Goal: Check status: Check status

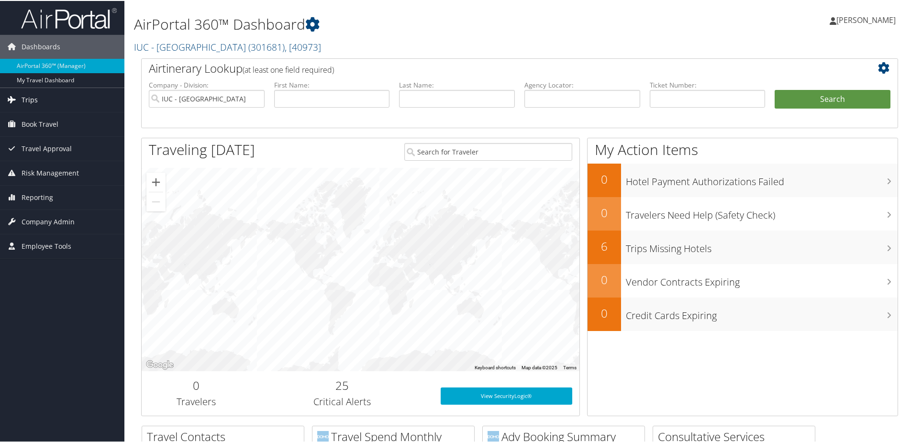
click at [40, 95] on link "Trips" at bounding box center [62, 99] width 124 height 24
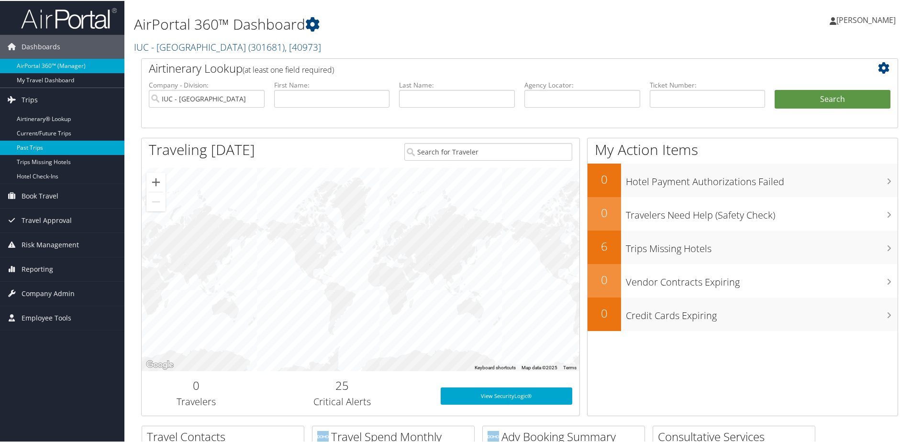
click at [37, 146] on link "Past Trips" at bounding box center [62, 147] width 124 height 14
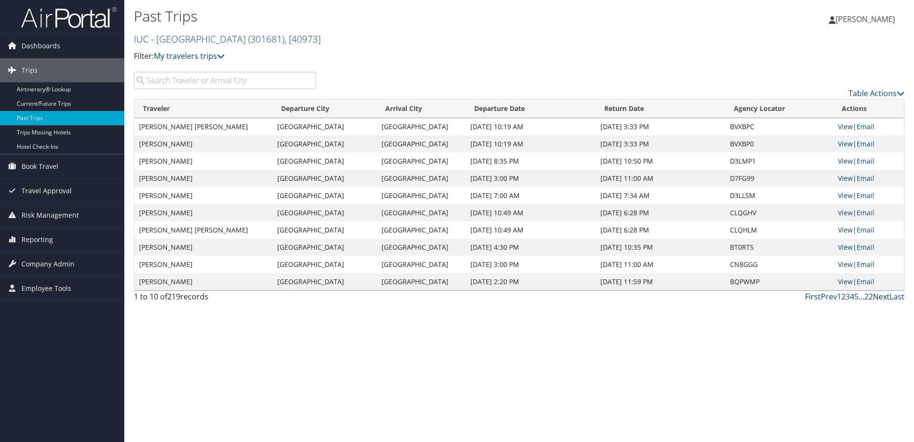
click at [883, 295] on link "Next" at bounding box center [881, 296] width 17 height 11
